Goal: Transaction & Acquisition: Purchase product/service

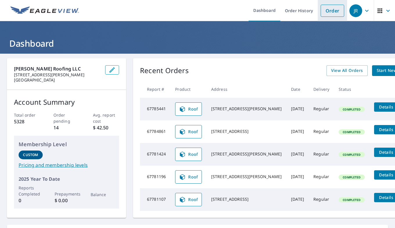
click at [321, 13] on link "Order" at bounding box center [333, 11] width 24 height 12
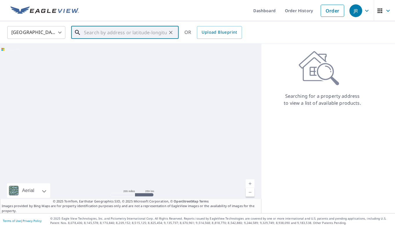
click at [106, 34] on input "text" at bounding box center [125, 32] width 83 height 16
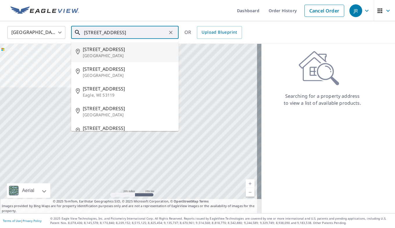
click at [115, 53] on p "[GEOGRAPHIC_DATA]" at bounding box center [128, 56] width 91 height 6
type input "[STREET_ADDRESS]"
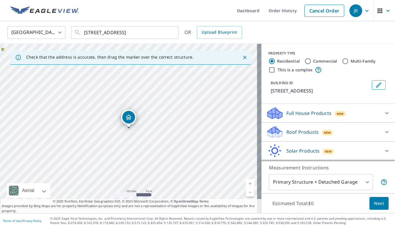
click at [380, 133] on div at bounding box center [387, 132] width 14 height 14
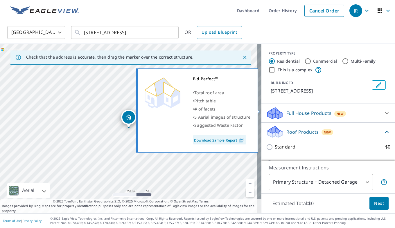
scroll to position [87, 0]
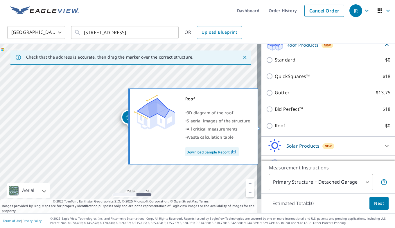
click at [267, 125] on input "Roof $0" at bounding box center [270, 126] width 9 height 7
checkbox input "true"
type input "3"
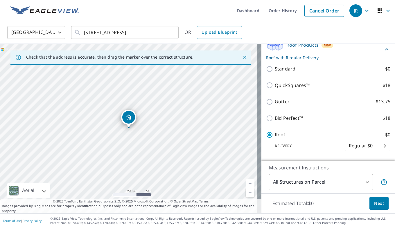
scroll to position [129, 0]
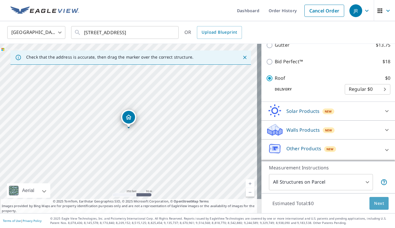
click at [381, 206] on button "Next" at bounding box center [379, 203] width 19 height 13
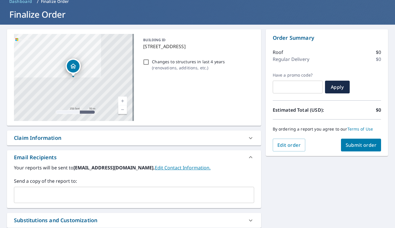
scroll to position [58, 0]
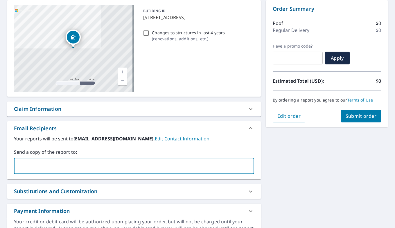
click at [31, 165] on input "text" at bounding box center [130, 166] width 226 height 11
type input "[PERSON_NAME][EMAIL_ADDRESS][DOMAIN_NAME]"
click at [353, 117] on span "Submit order" at bounding box center [361, 116] width 31 height 6
checkbox input "true"
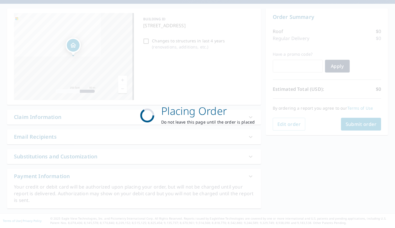
scroll to position [50, 0]
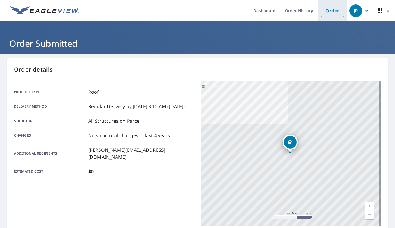
click at [321, 14] on link "Order" at bounding box center [333, 11] width 24 height 12
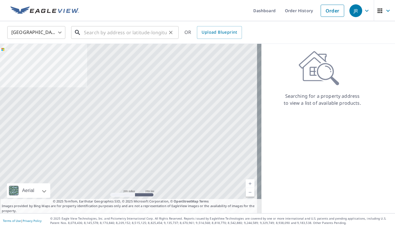
click at [117, 28] on input "text" at bounding box center [125, 32] width 83 height 16
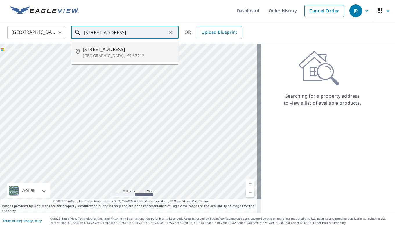
click at [119, 55] on p "[GEOGRAPHIC_DATA], KS 67212" at bounding box center [128, 56] width 91 height 6
type input "[STREET_ADDRESS]"
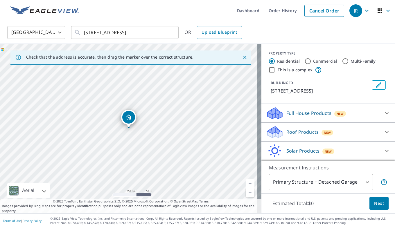
click at [384, 132] on icon at bounding box center [387, 132] width 7 height 7
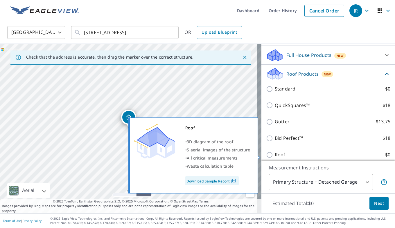
click at [267, 156] on input "Roof $0" at bounding box center [270, 155] width 9 height 7
checkbox input "true"
type input "3"
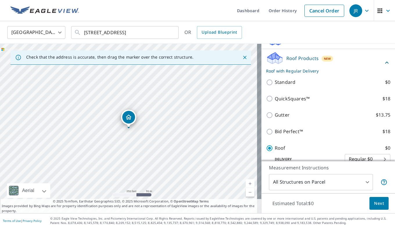
click at [374, 203] on span "Next" at bounding box center [379, 203] width 10 height 7
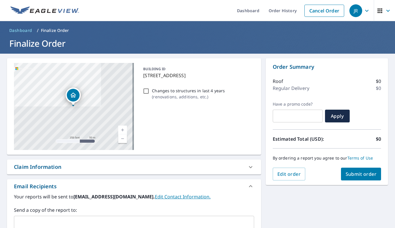
scroll to position [87, 0]
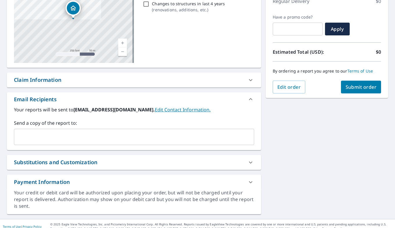
click at [58, 142] on input "text" at bounding box center [130, 137] width 226 height 11
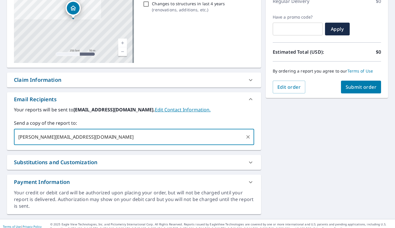
type input "[PERSON_NAME][EMAIL_ADDRESS][DOMAIN_NAME]"
click at [351, 86] on span "Submit order" at bounding box center [361, 87] width 31 height 6
checkbox input "true"
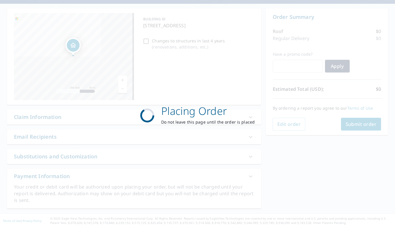
scroll to position [50, 0]
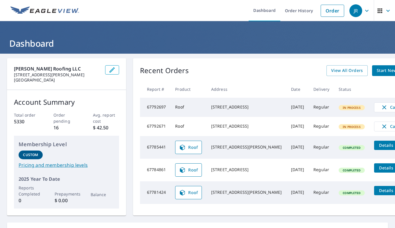
scroll to position [29, 0]
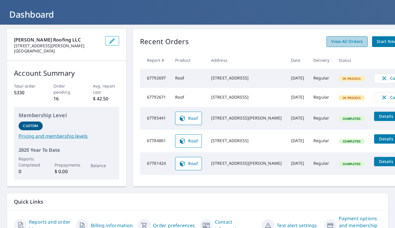
click at [331, 39] on span "View All Orders" at bounding box center [347, 41] width 32 height 7
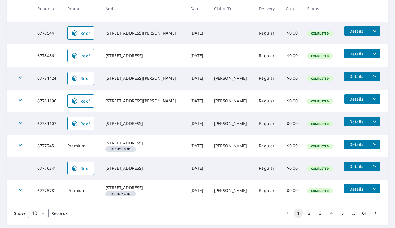
scroll to position [174, 0]
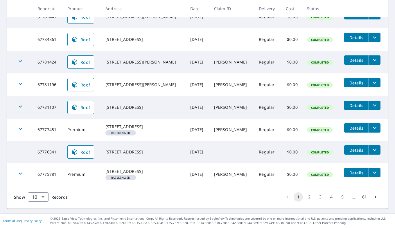
click at [306, 196] on button "2" at bounding box center [309, 197] width 9 height 9
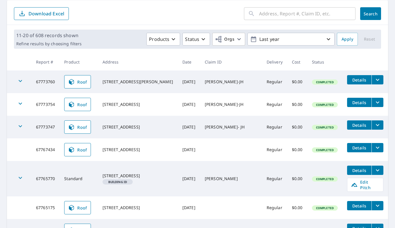
scroll to position [87, 0]
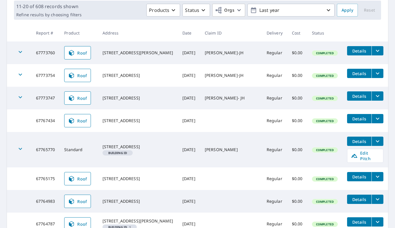
click at [374, 176] on icon "filesDropdownBtn-67765175" at bounding box center [377, 176] width 7 height 7
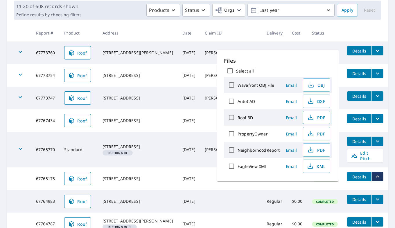
click at [310, 114] on button "PDF" at bounding box center [316, 117] width 27 height 13
click at [243, 29] on th "Claim ID" at bounding box center [231, 32] width 62 height 17
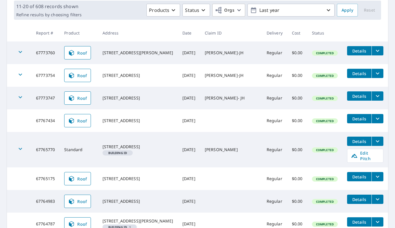
click at [374, 202] on icon "filesDropdownBtn-67764983" at bounding box center [377, 199] width 7 height 7
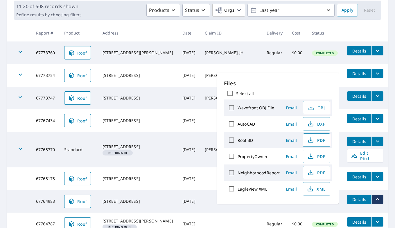
click at [317, 142] on span "PDF" at bounding box center [316, 140] width 19 height 7
